Goal: Contribute content

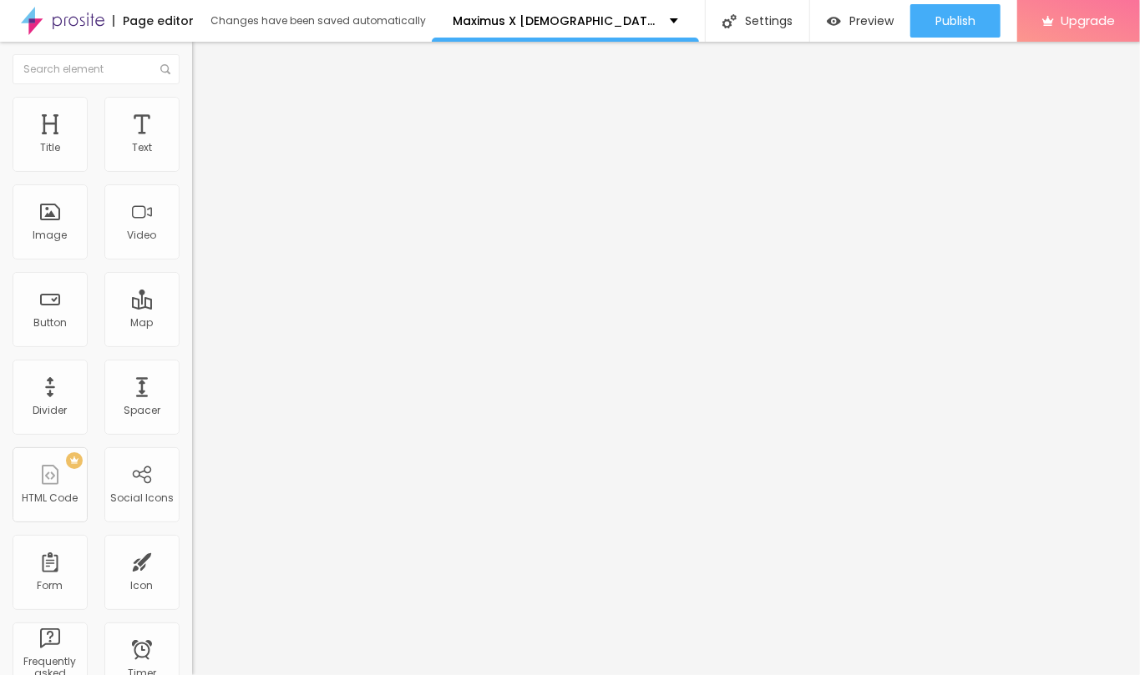
click at [192, 101] on img at bounding box center [199, 104] width 15 height 15
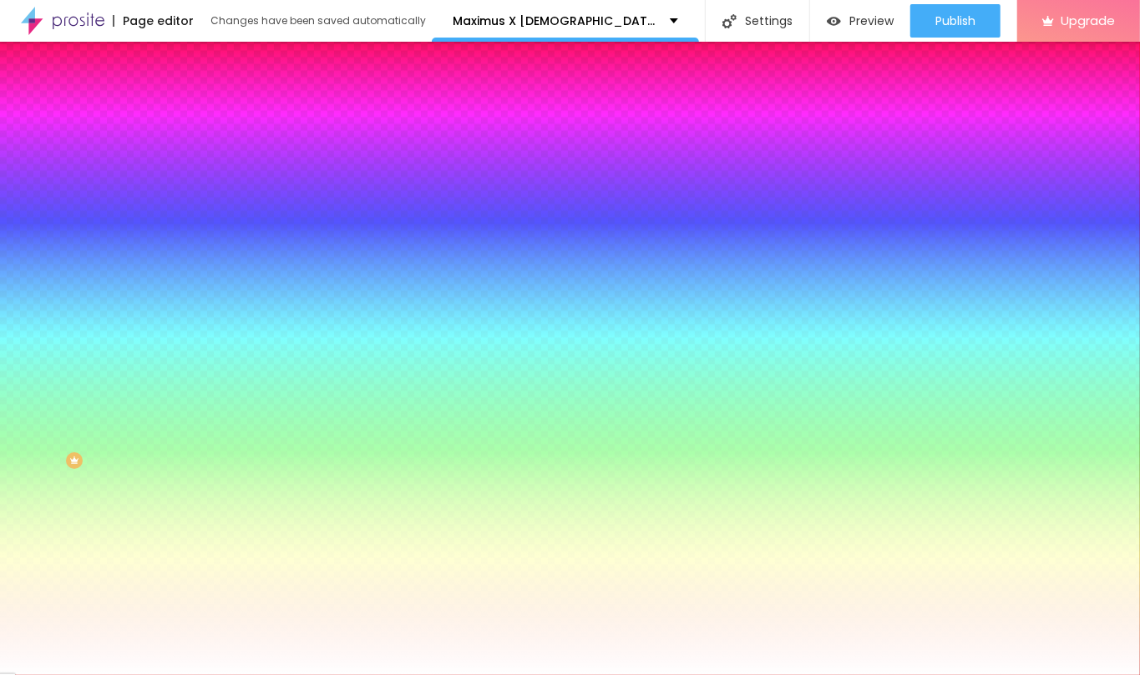
click at [192, 154] on span "Change image" at bounding box center [236, 146] width 89 height 14
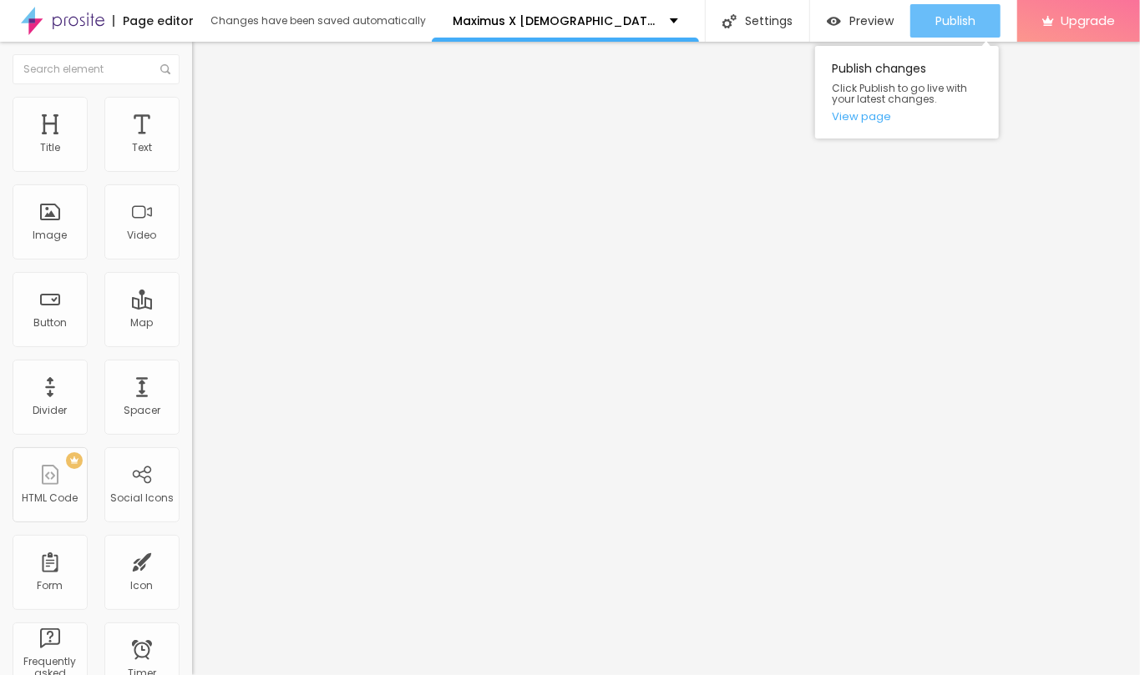
click at [842, 28] on div "Publish" at bounding box center [955, 20] width 40 height 33
